Goal: Navigation & Orientation: Find specific page/section

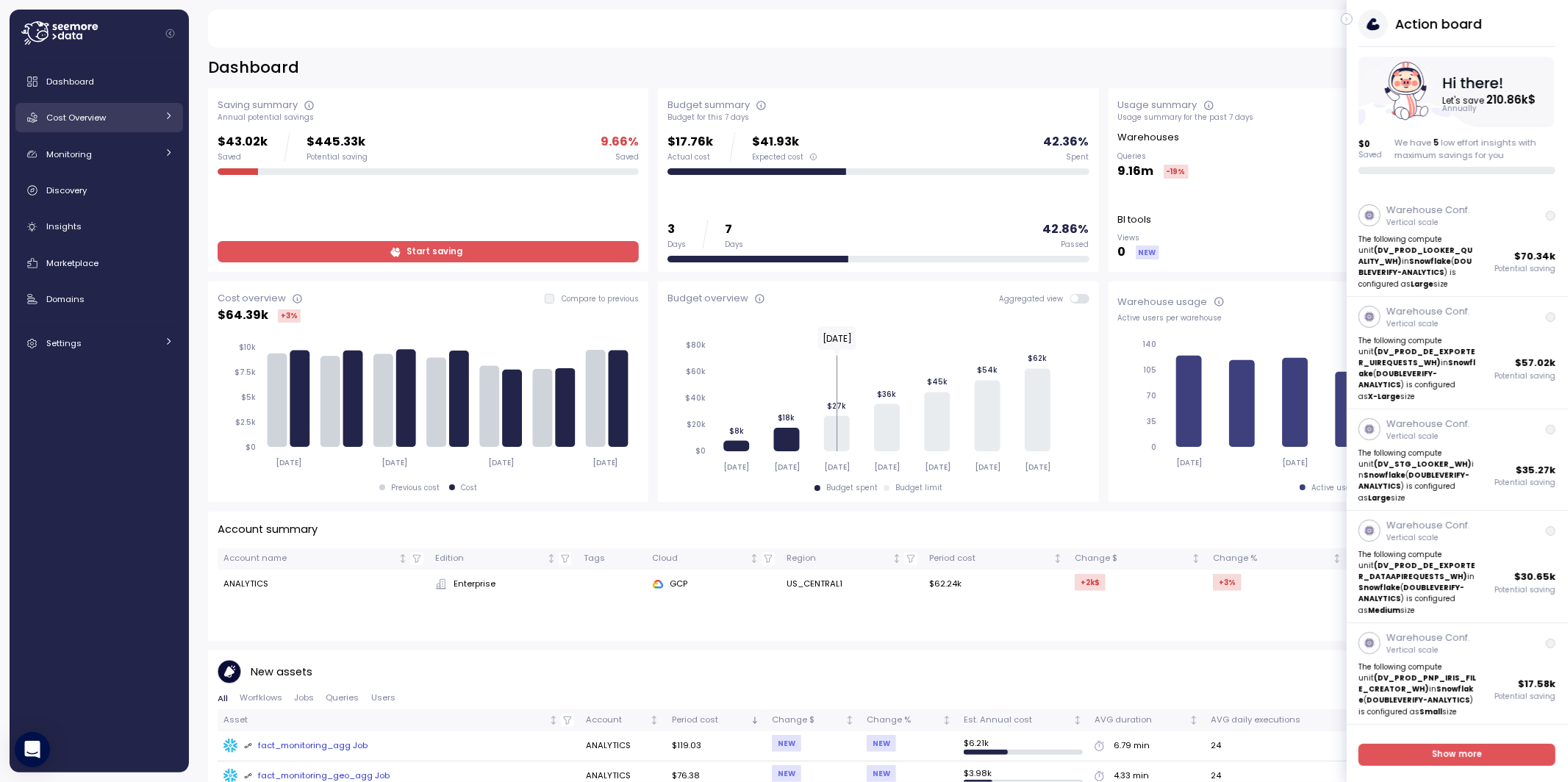
click at [167, 109] on link "Cost Overview" at bounding box center [98, 117] width 167 height 29
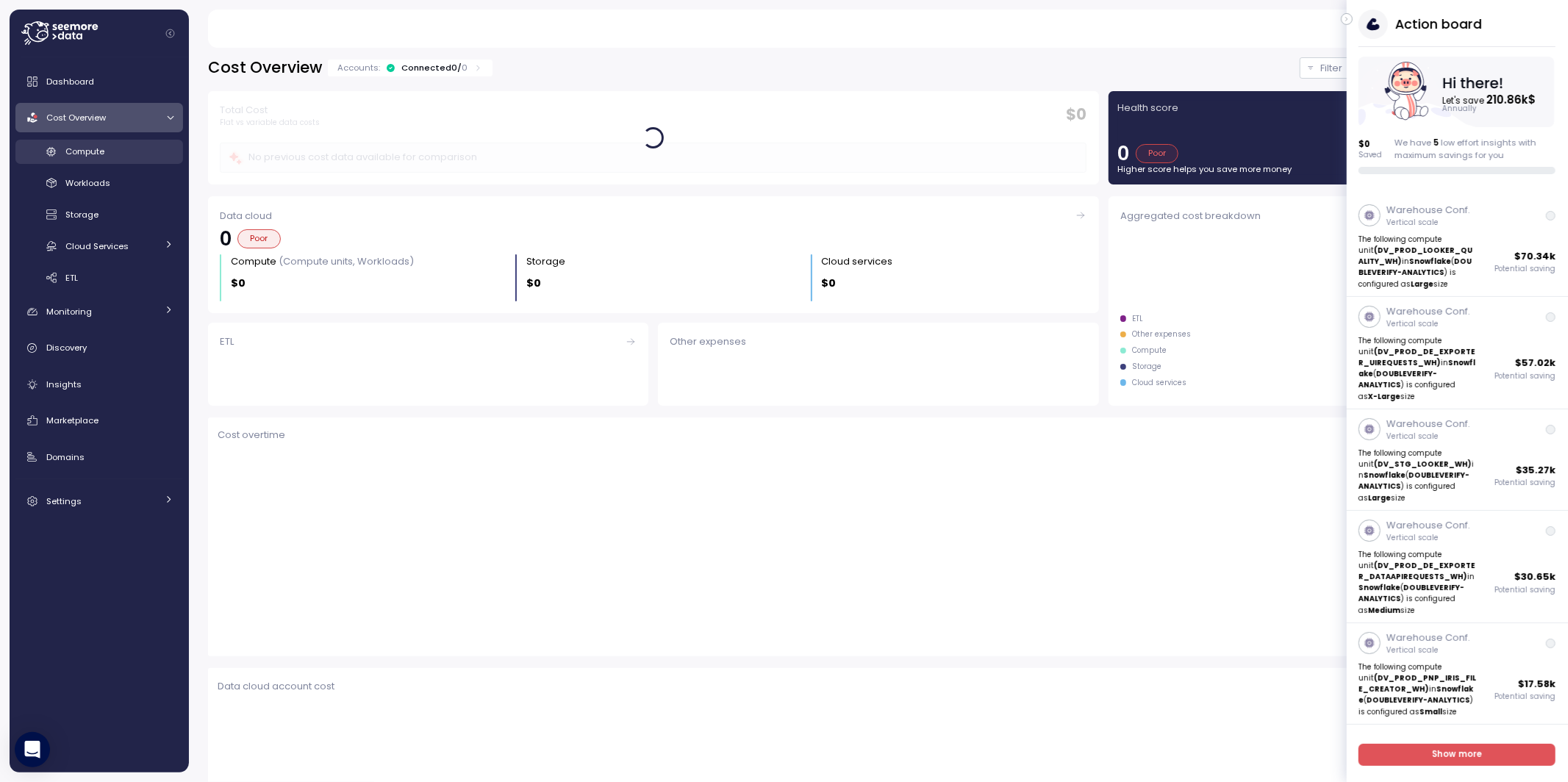
click at [101, 155] on span "Compute" at bounding box center [84, 151] width 39 height 12
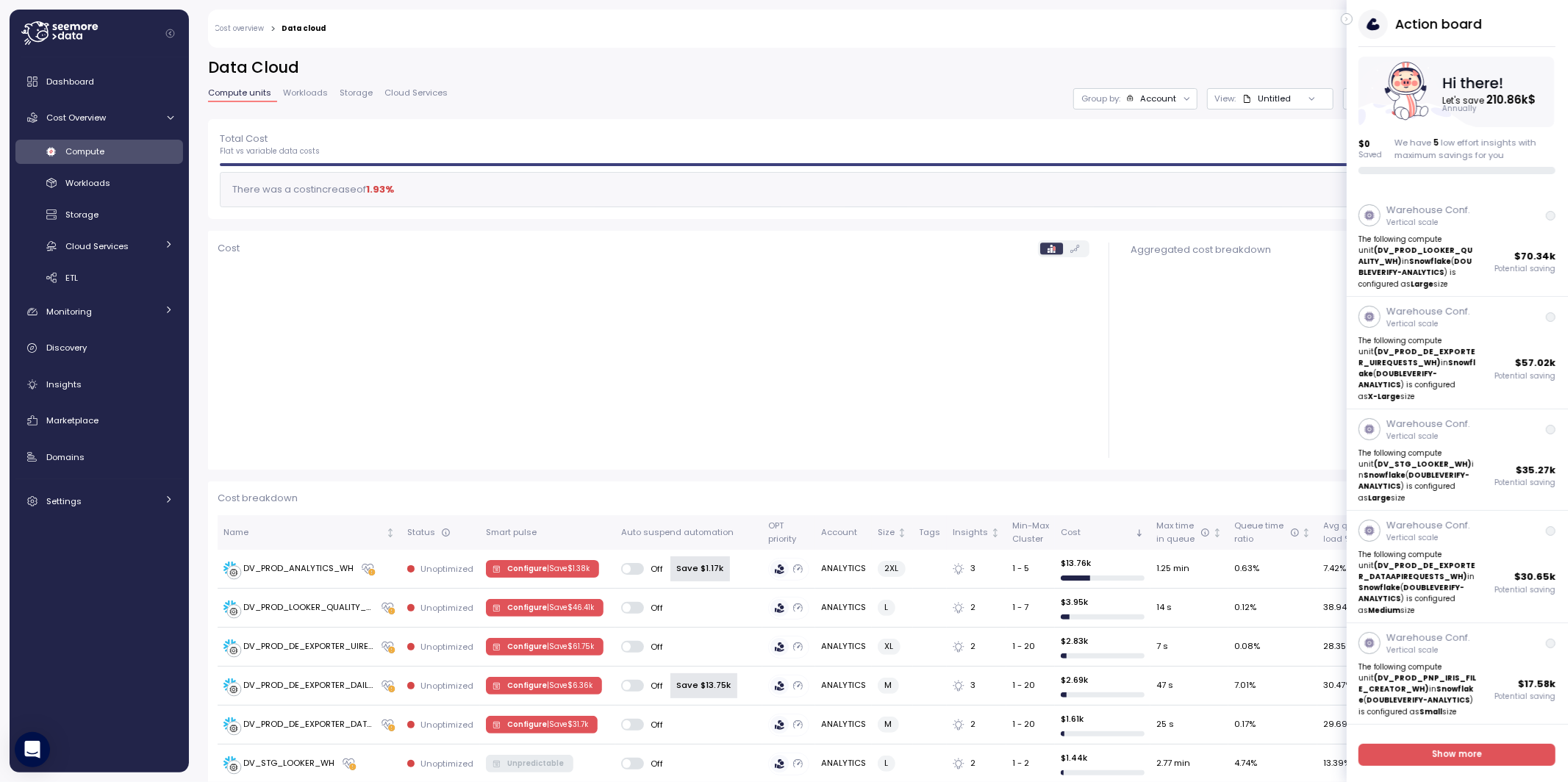
click at [1344, 19] on icon "button" at bounding box center [1347, 19] width 6 height 17
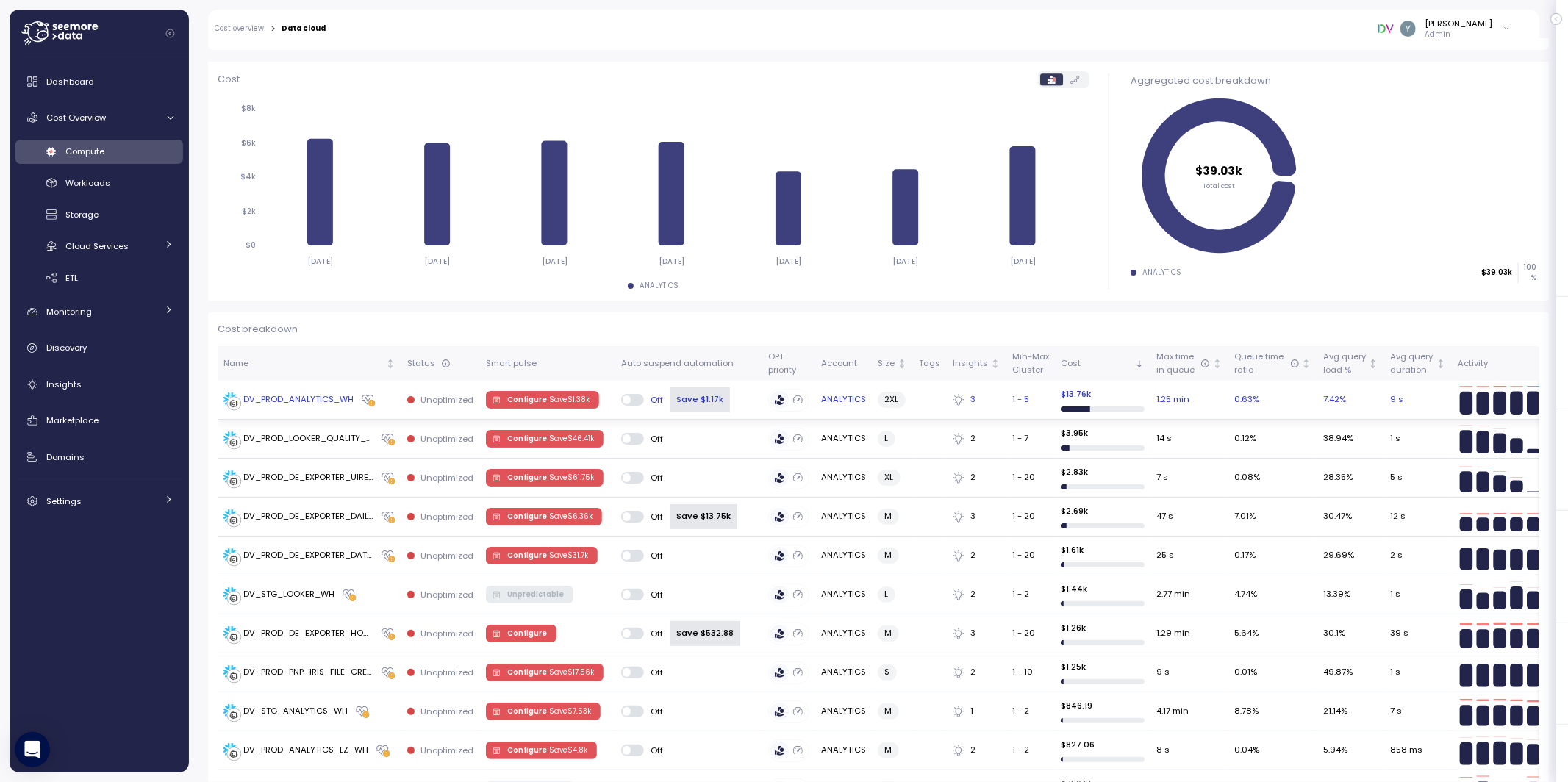
scroll to position [185, 0]
